Goal: Find specific page/section: Locate a particular part of the current website

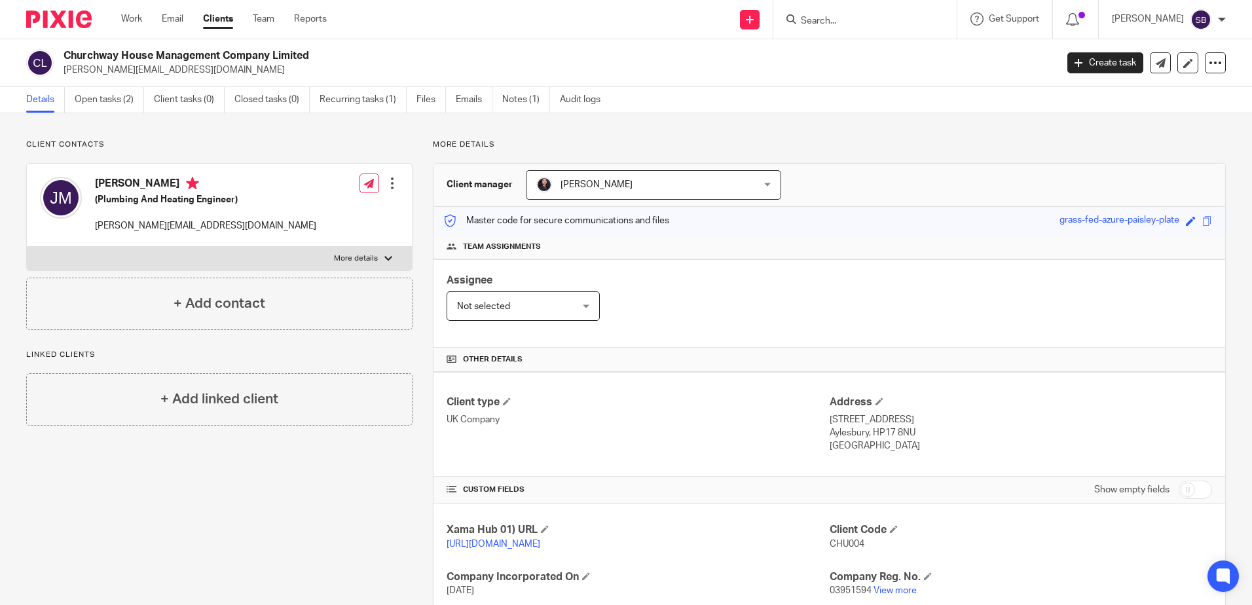
click at [850, 21] on input "Search" at bounding box center [859, 22] width 118 height 12
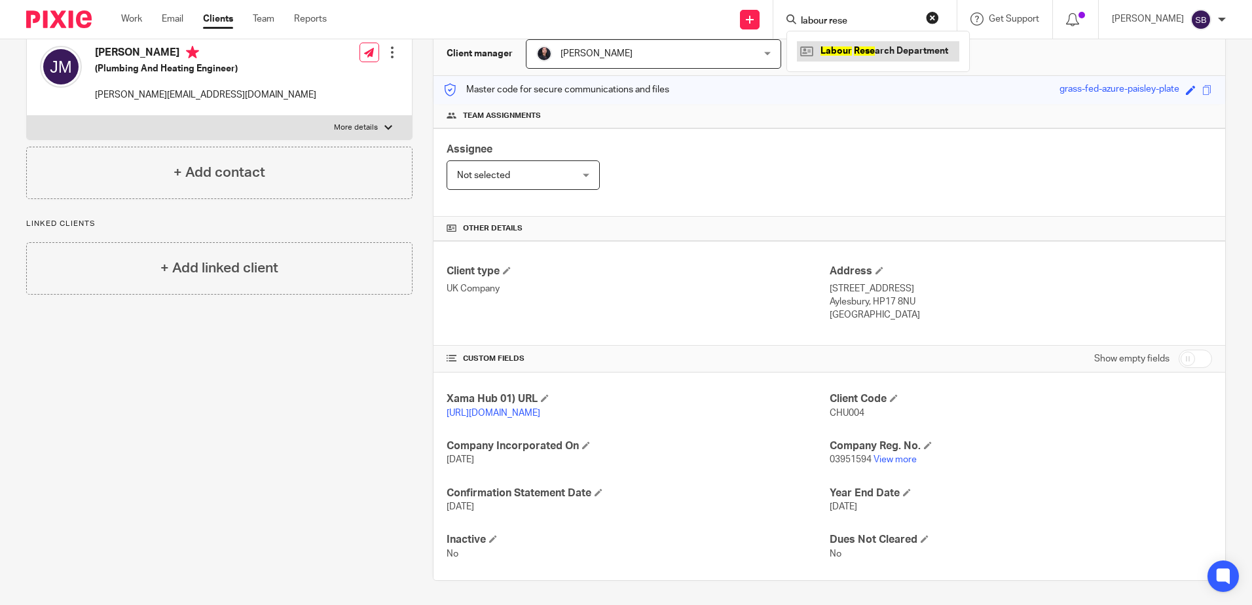
type input "labour rese"
click at [876, 50] on link at bounding box center [878, 51] width 162 height 20
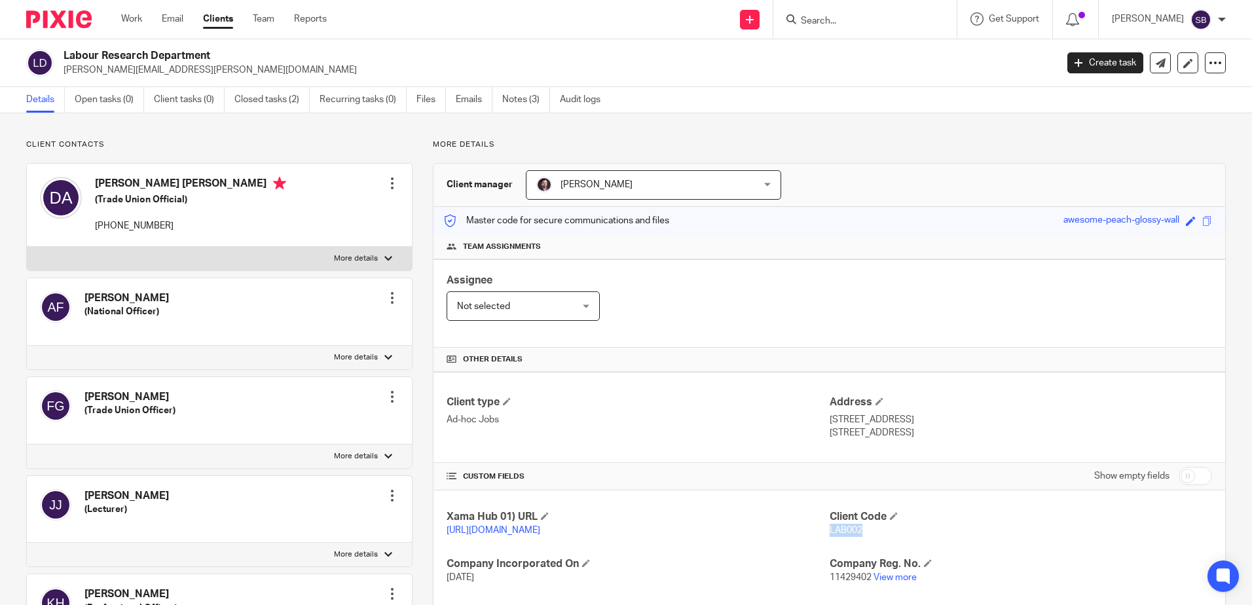
drag, startPoint x: 859, startPoint y: 532, endPoint x: 823, endPoint y: 531, distance: 35.4
click at [830, 531] on p "LAB002" at bounding box center [1021, 530] width 383 height 13
copy span "LAB002"
